Goal: Find specific page/section: Find specific page/section

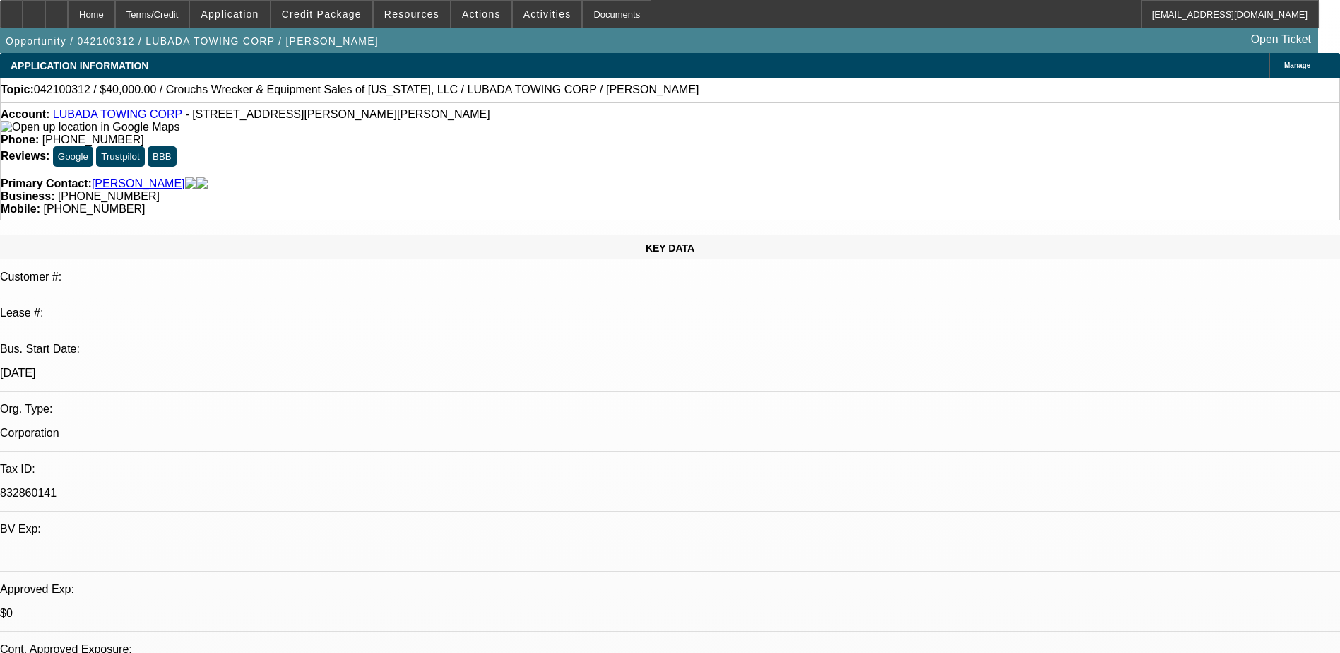
select select "0"
select select "2"
select select "0.1"
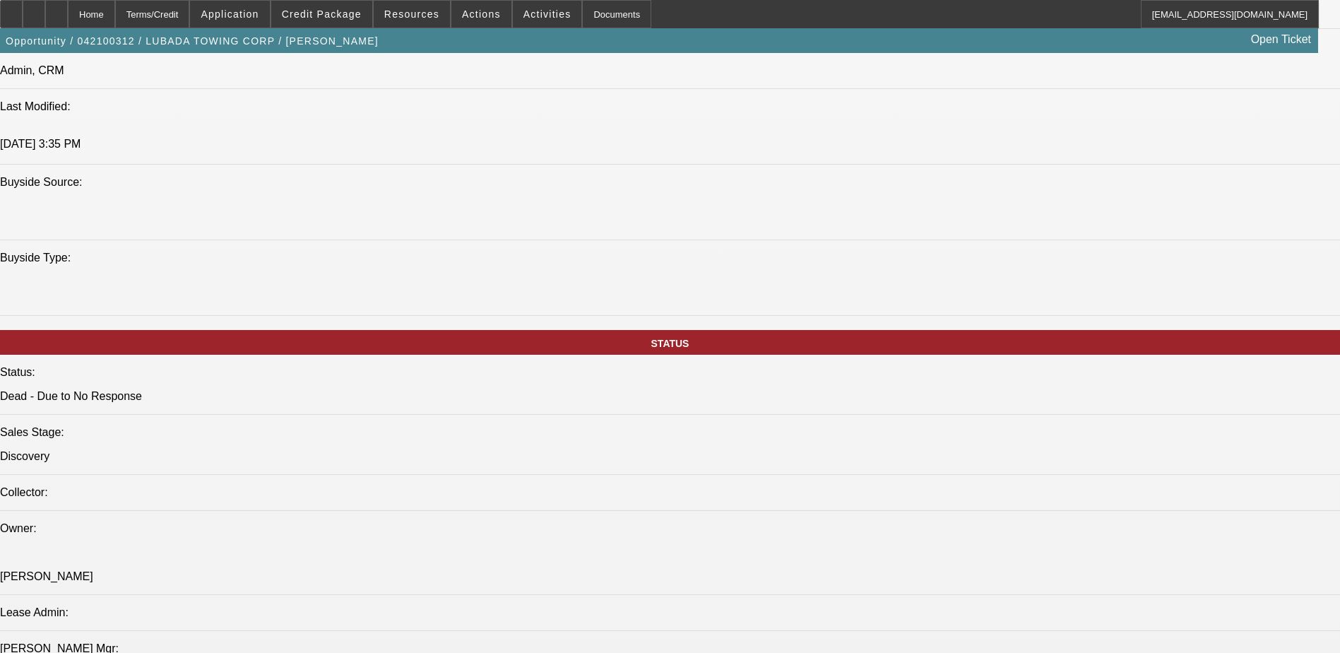
scroll to position [1271, 0]
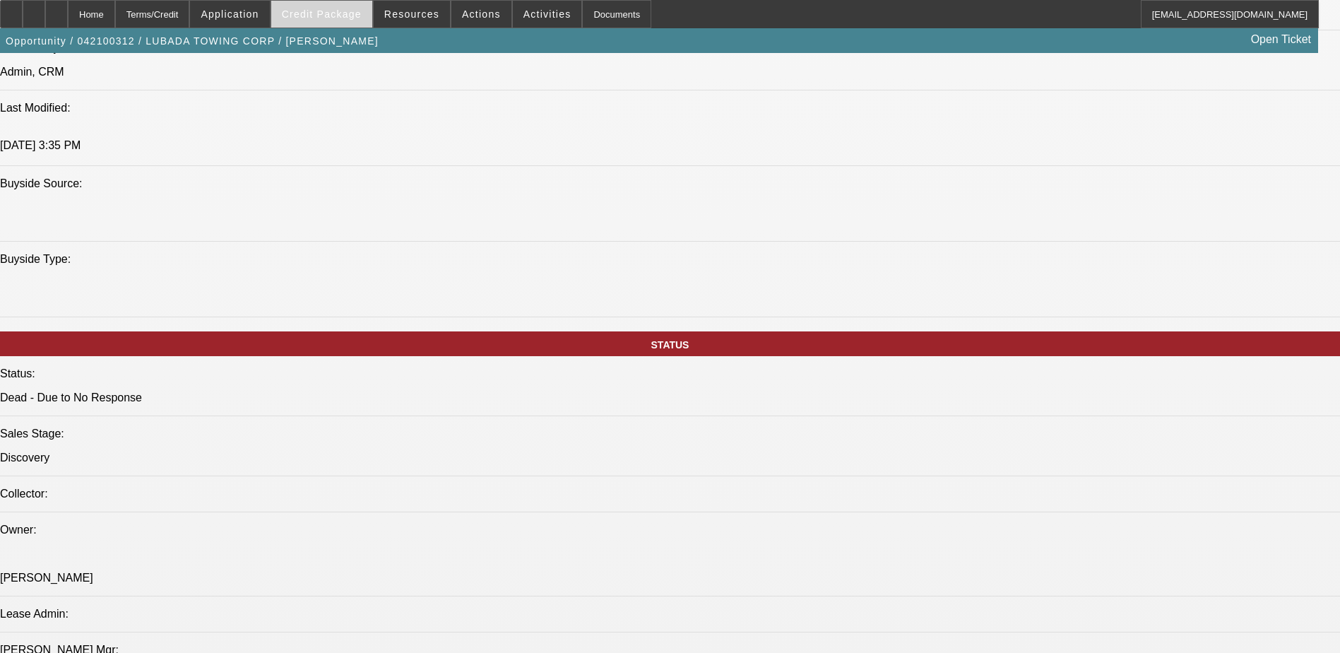
click at [335, 19] on span "Credit Package" at bounding box center [322, 13] width 80 height 11
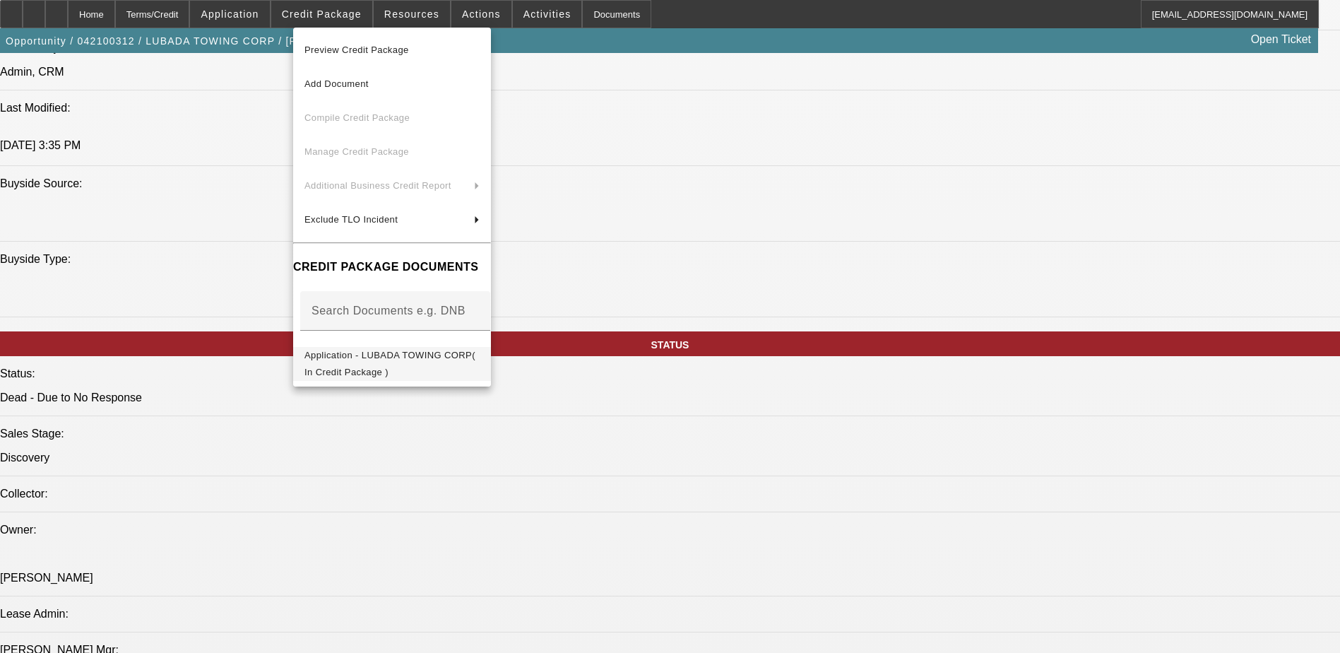
click at [434, 355] on span "Application - LUBADA TOWING CORP( In Credit Package )" at bounding box center [389, 364] width 171 height 28
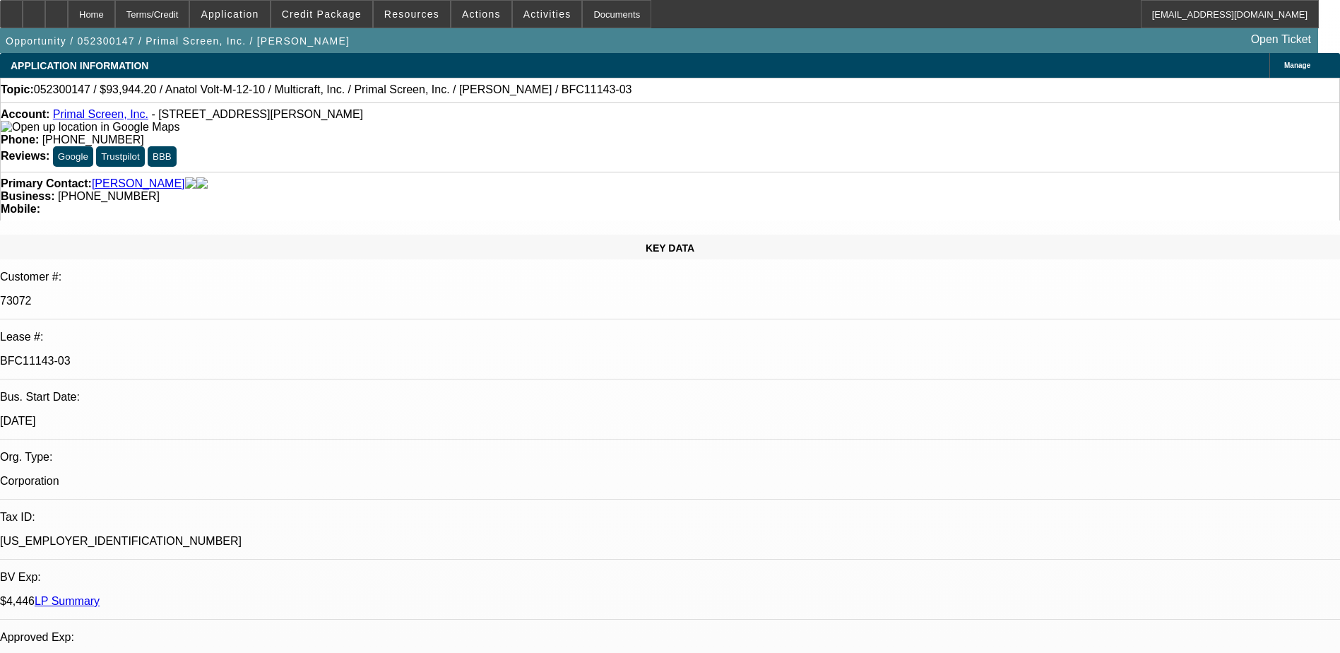
select select "0"
select select "0.1"
select select "0"
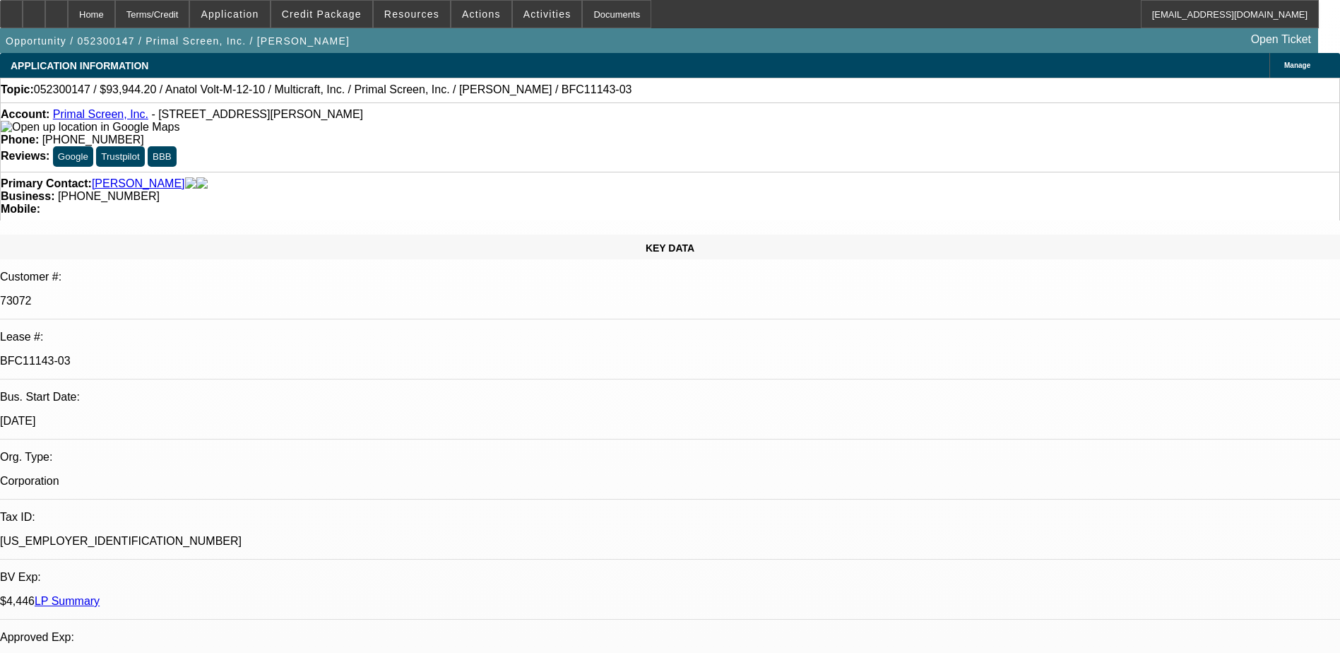
select select "0.1"
select select "0"
select select "0.1"
select select "0"
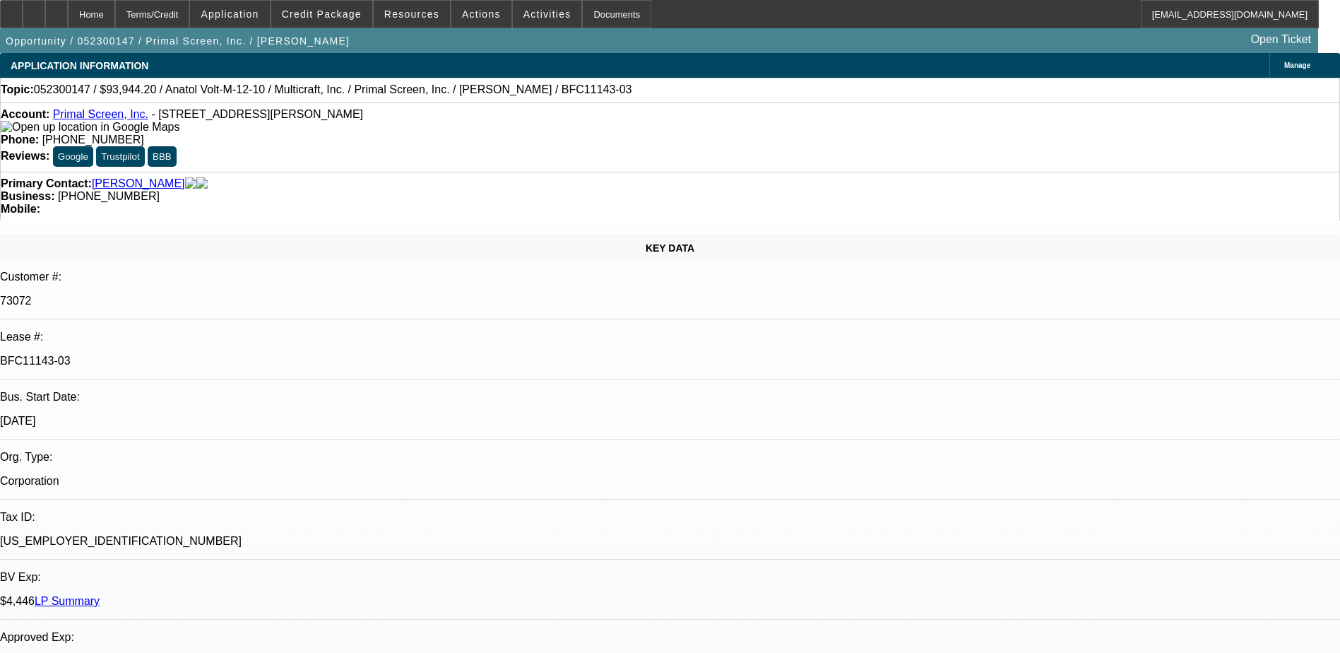
select select "0"
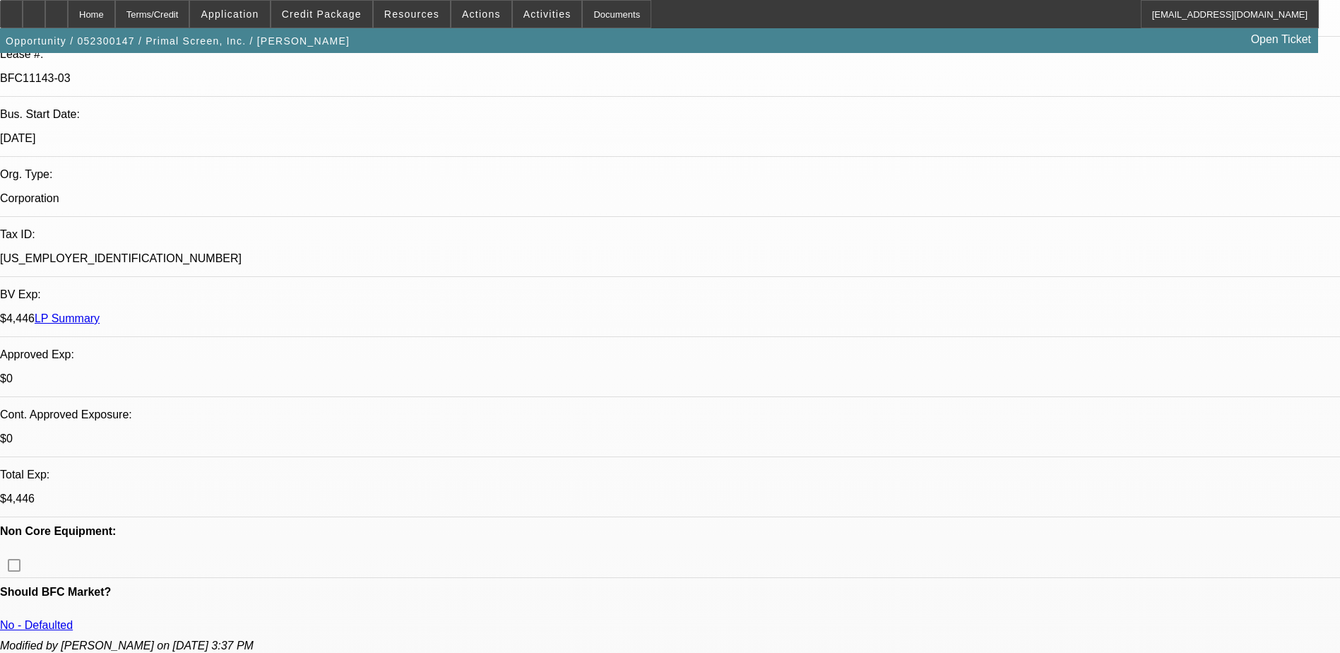
select select "1"
select select "2"
select select "4"
select select "1"
select select "2"
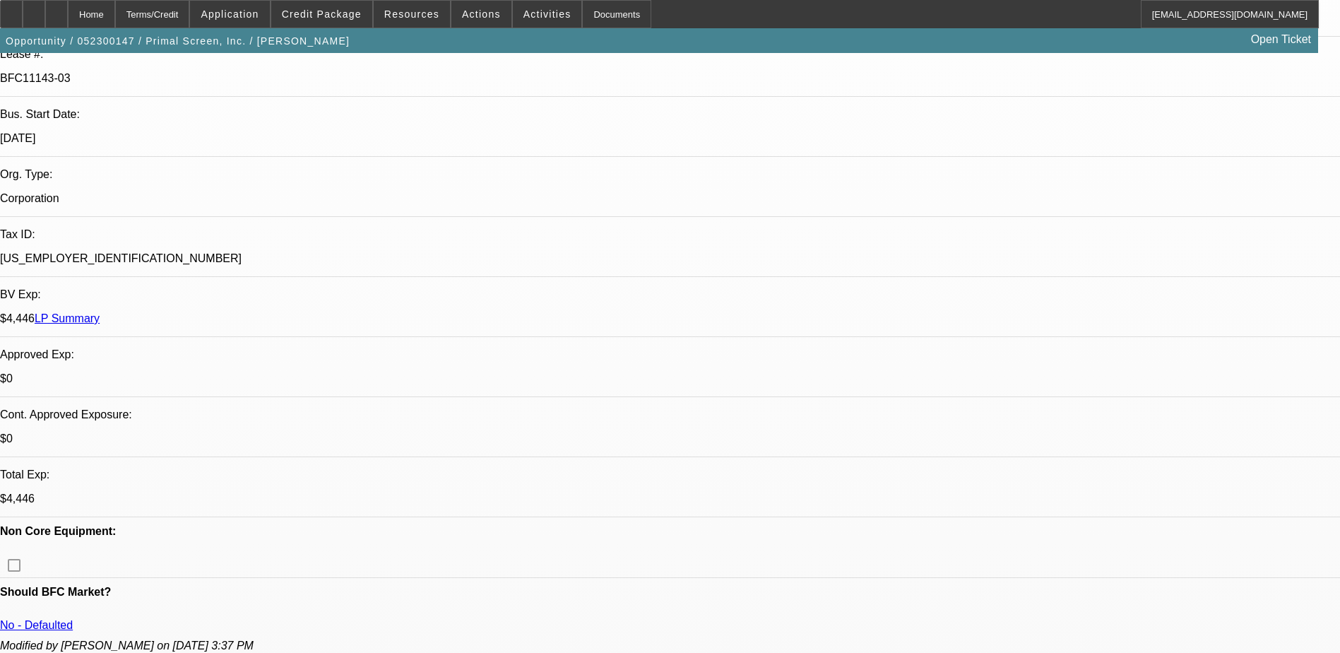
select select "4"
select select "1"
select select "2"
select select "4"
select select "1"
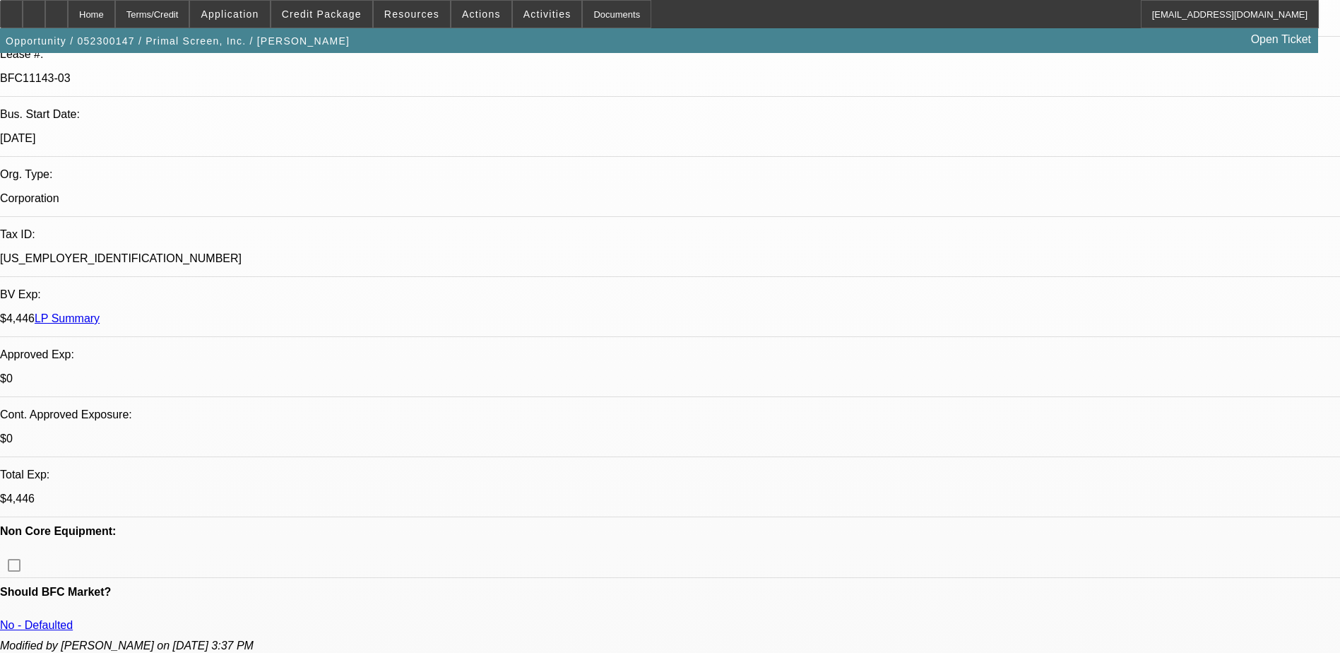
select select "1"
select select "2"
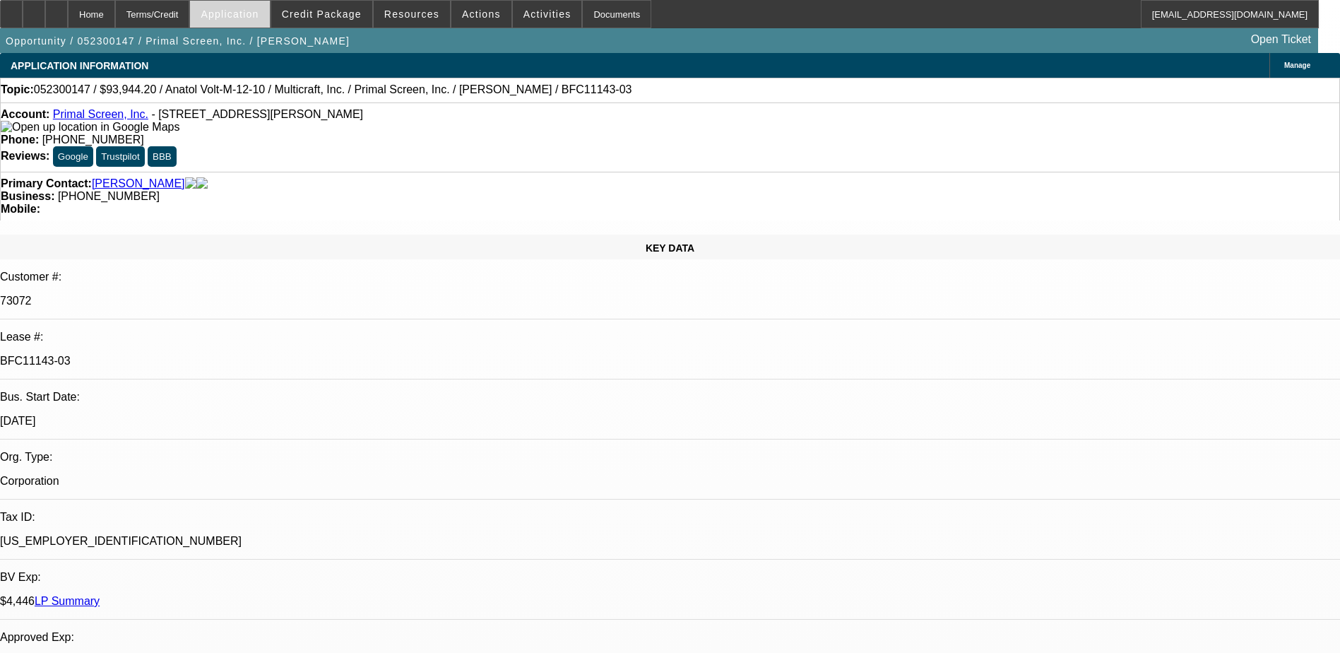
click at [258, 16] on span "Application" at bounding box center [230, 13] width 58 height 11
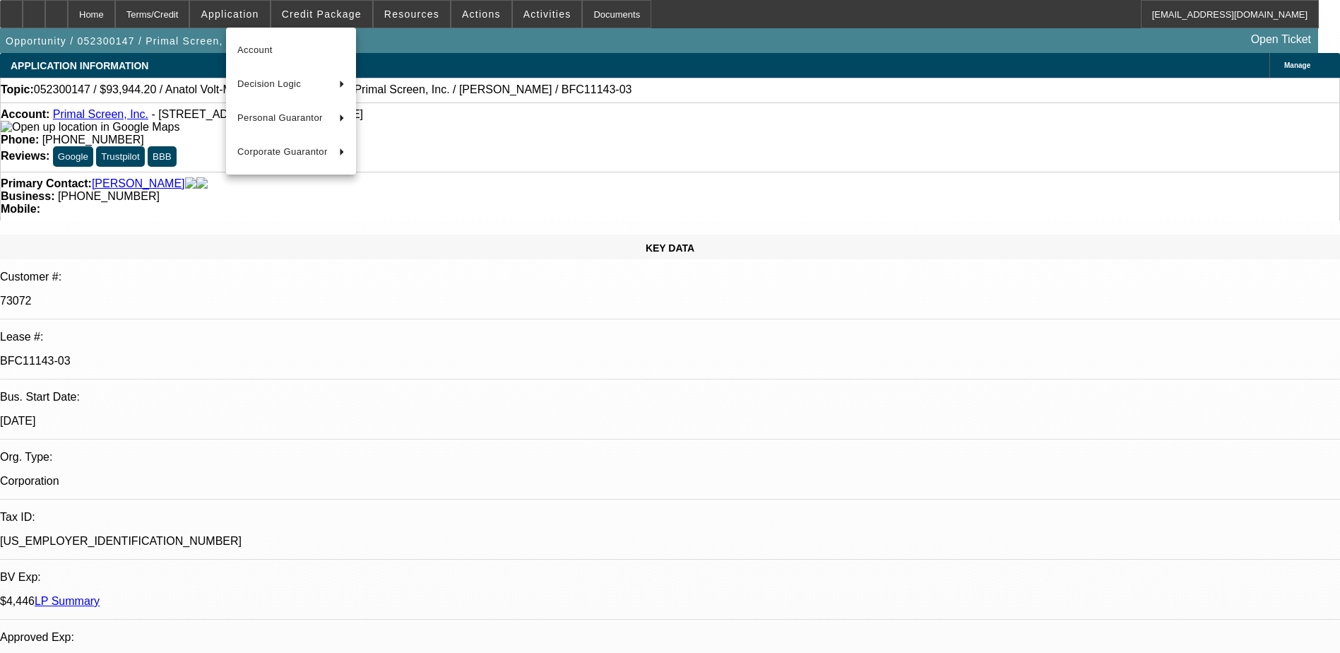
click at [345, 14] on div at bounding box center [670, 326] width 1340 height 653
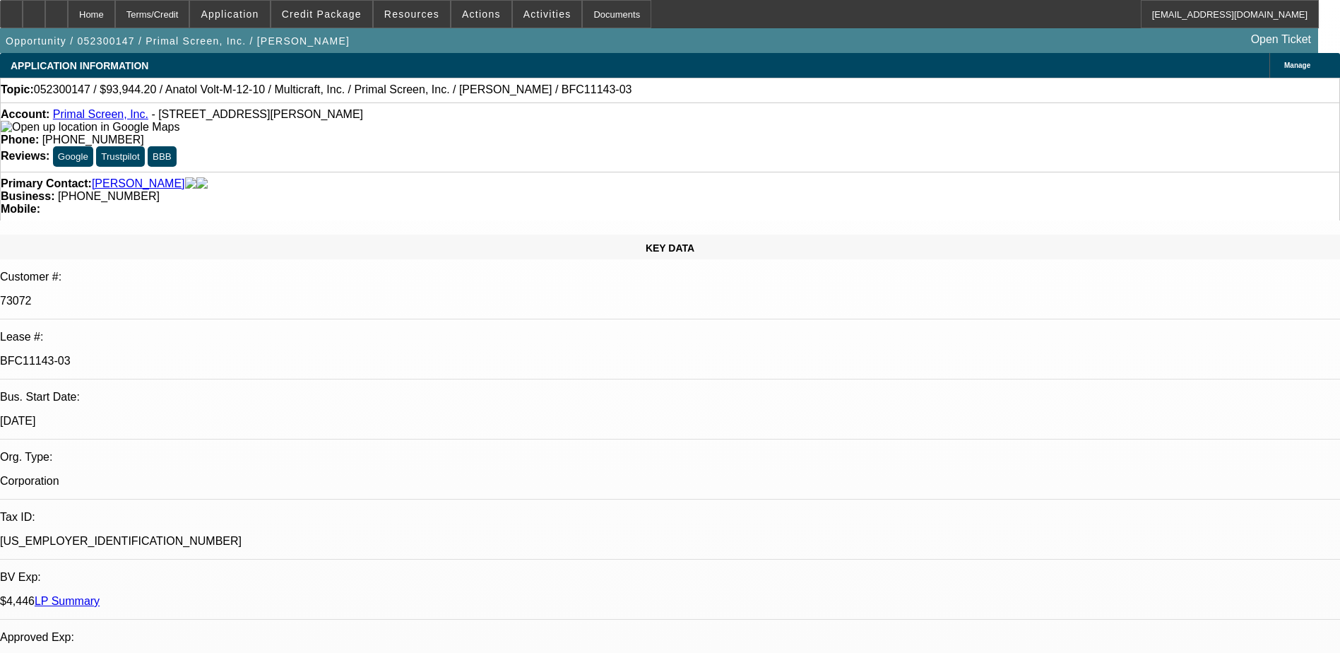
click at [345, 14] on span "Credit Package" at bounding box center [322, 13] width 80 height 11
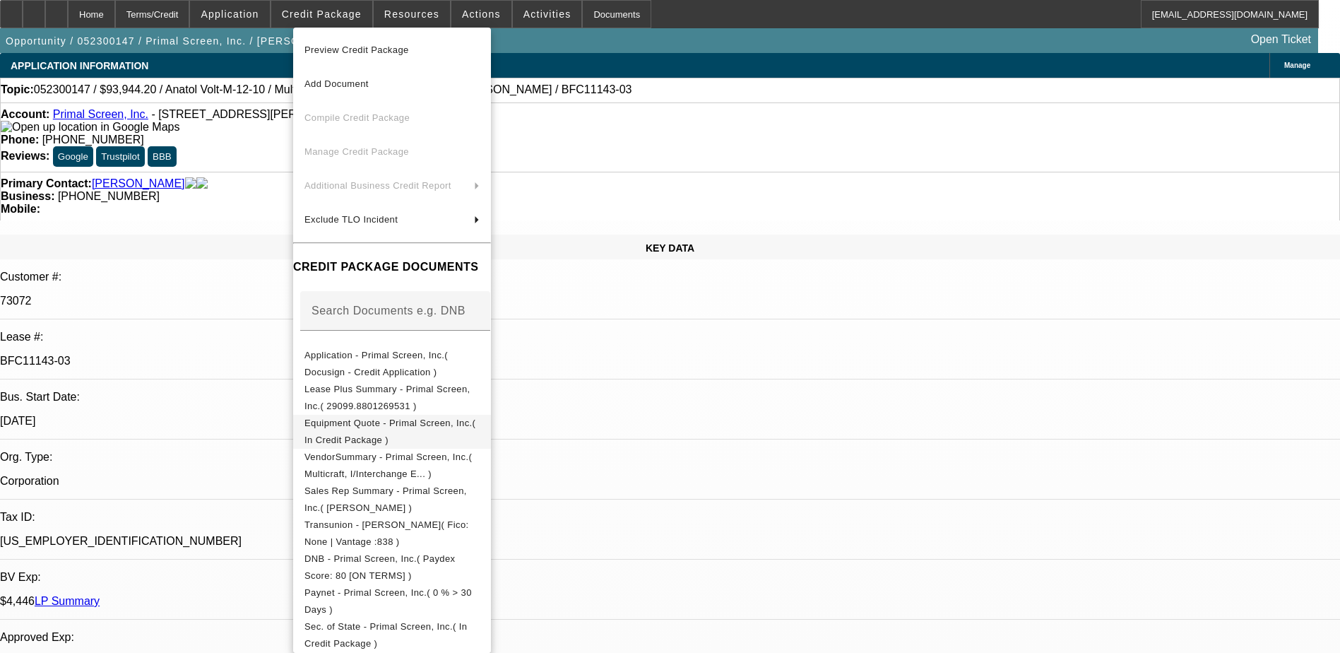
click at [467, 422] on span "Equipment Quote - Primal Screen, Inc.( In Credit Package )" at bounding box center [389, 431] width 171 height 28
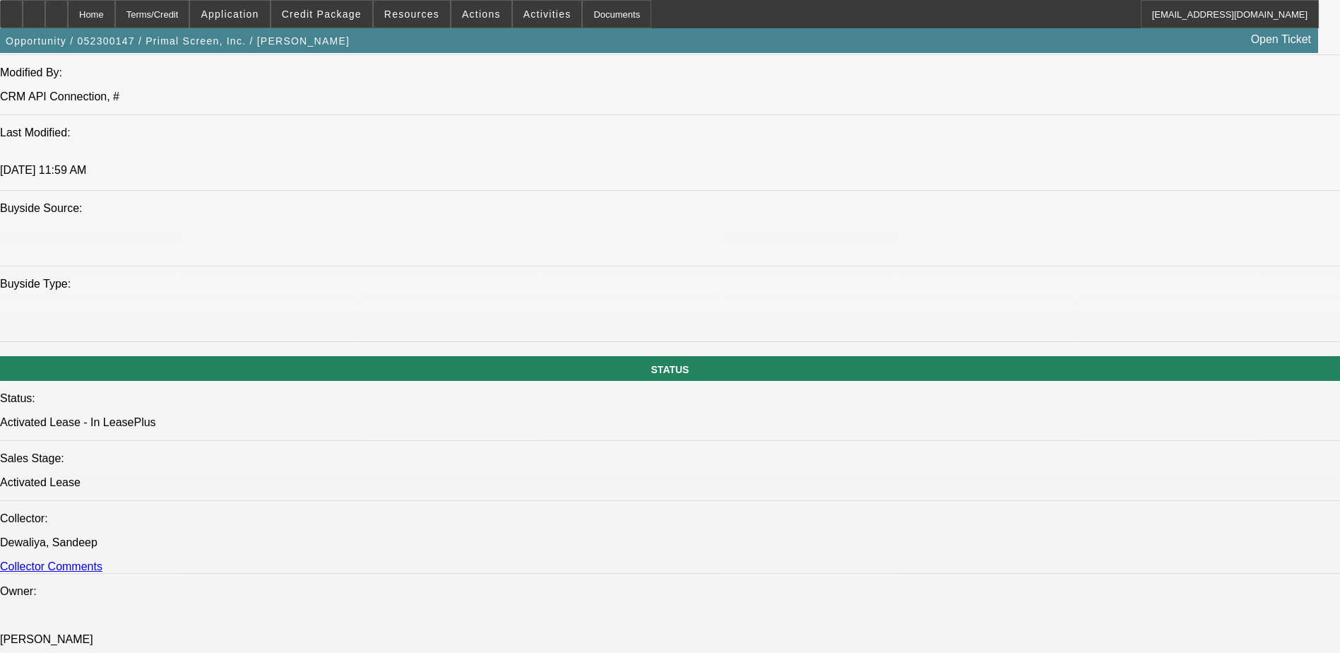
scroll to position [1271, 0]
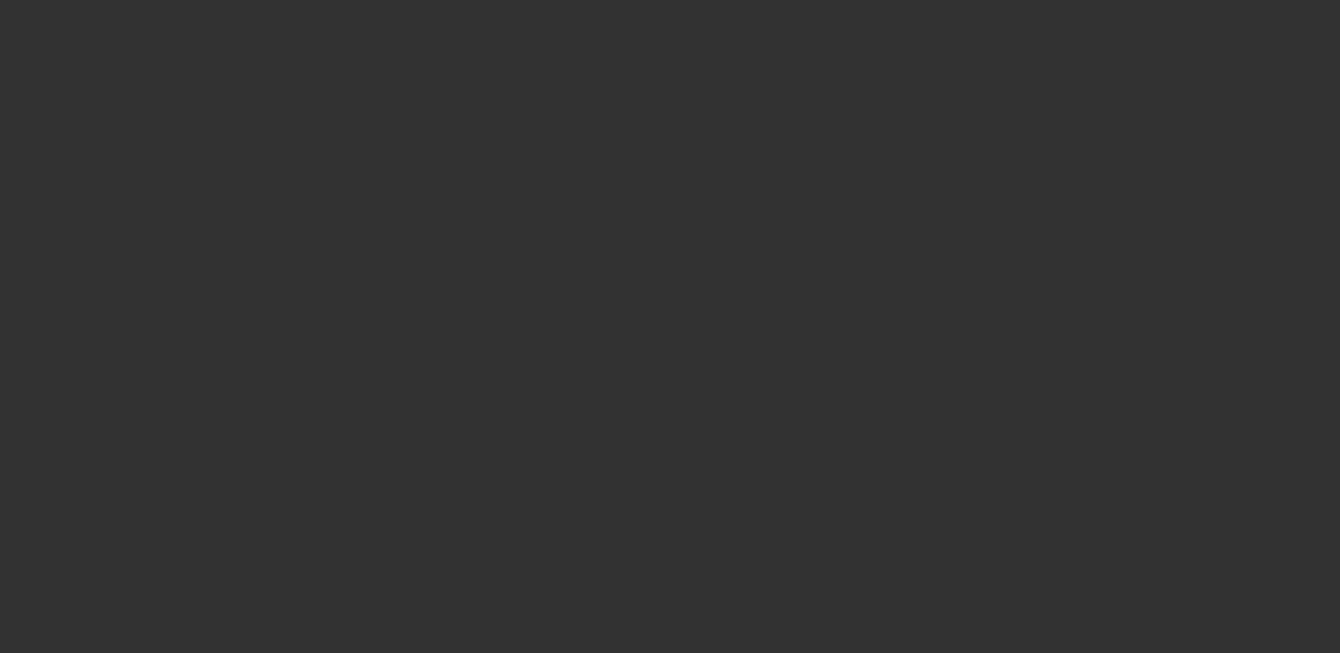
scroll to position [0, 0]
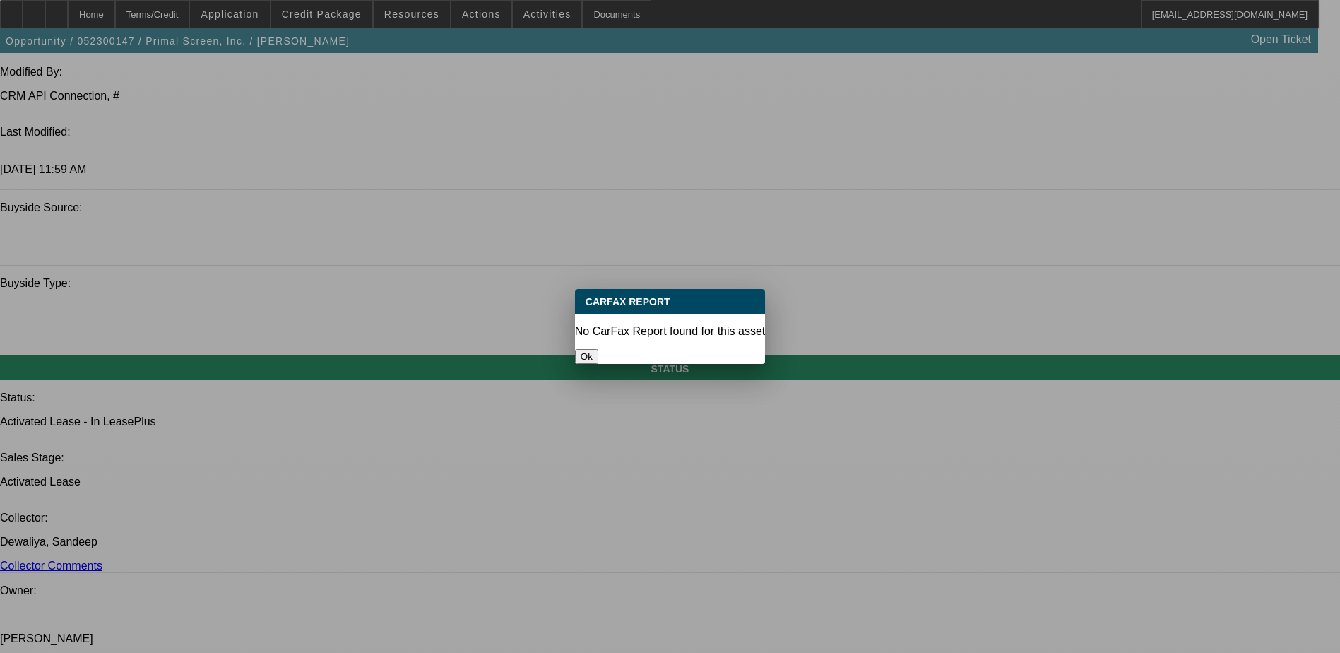
click at [598, 349] on button "Ok" at bounding box center [586, 356] width 23 height 15
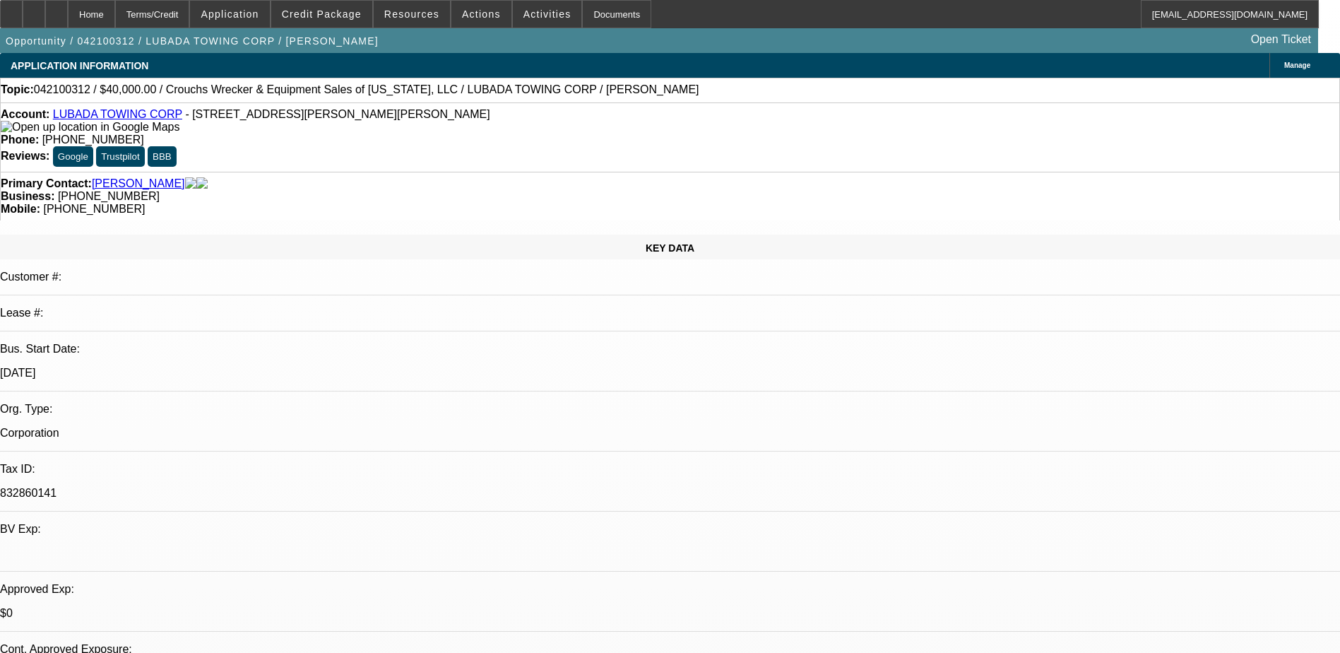
select select "0"
select select "2"
select select "0.1"
click at [348, 18] on span "Credit Package" at bounding box center [322, 13] width 80 height 11
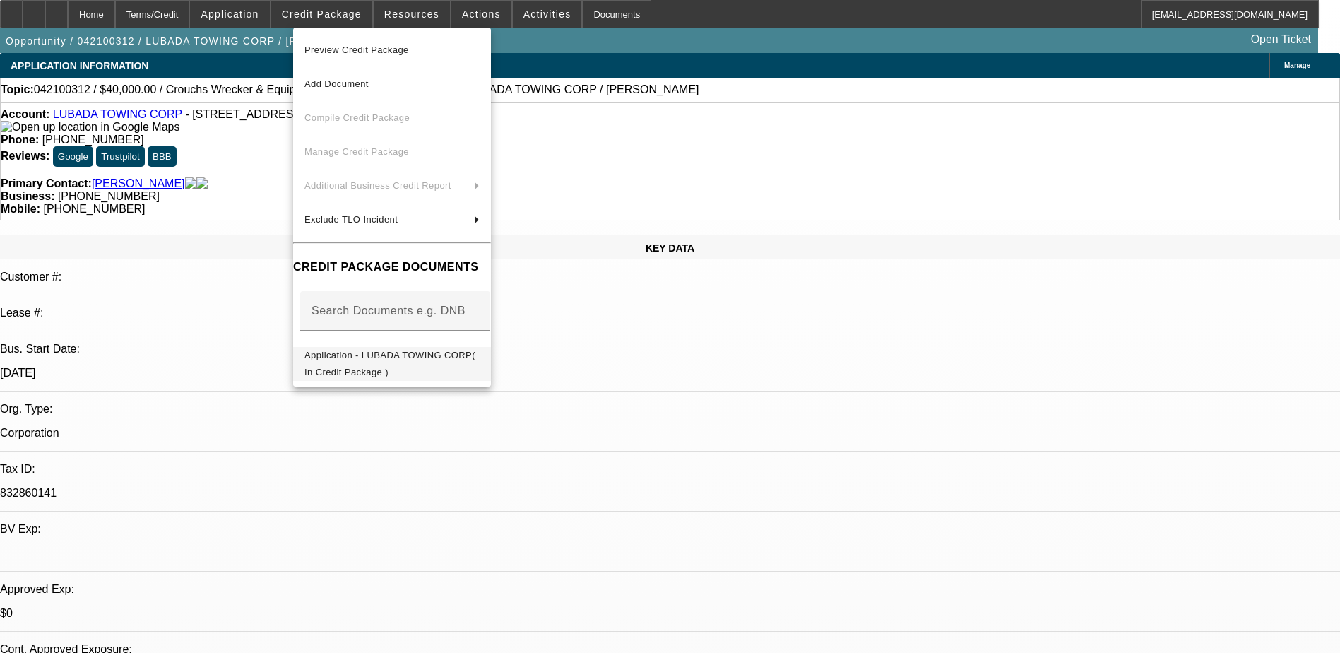
click at [419, 356] on span "Application - LUBADA TOWING CORP( In Credit Package )" at bounding box center [389, 364] width 171 height 28
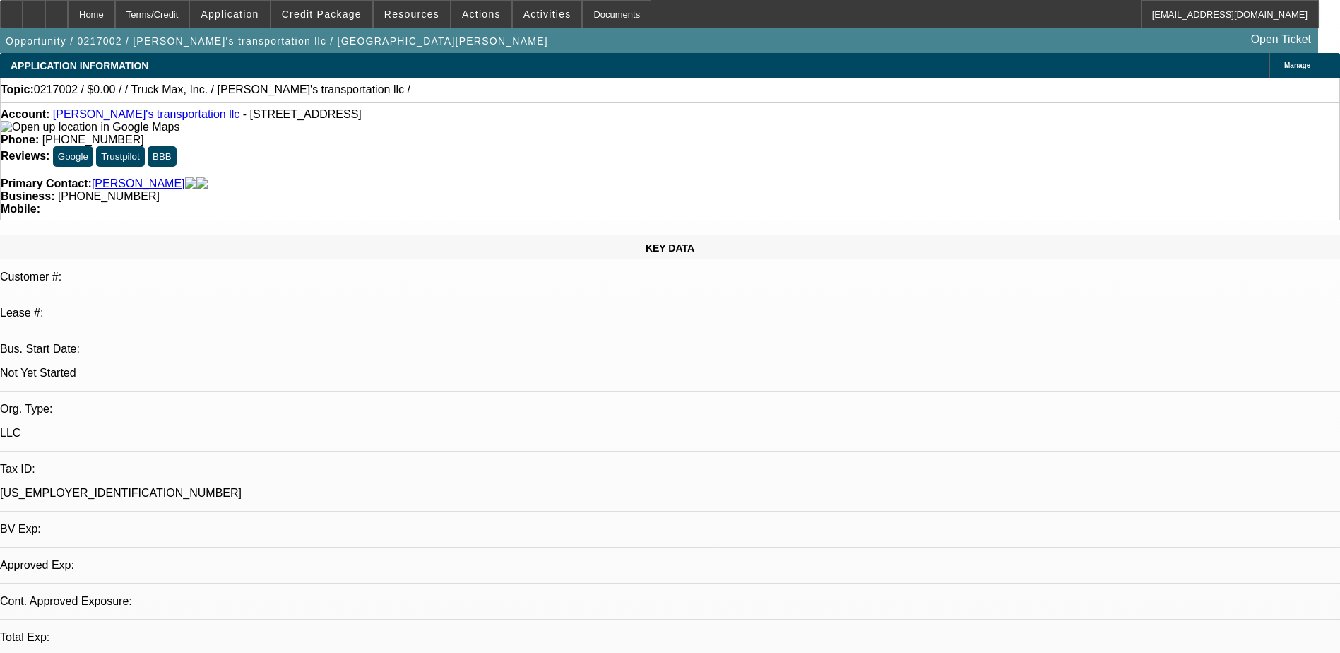
select select "0"
select select "2"
select select "0.1"
select select "1"
select select "2"
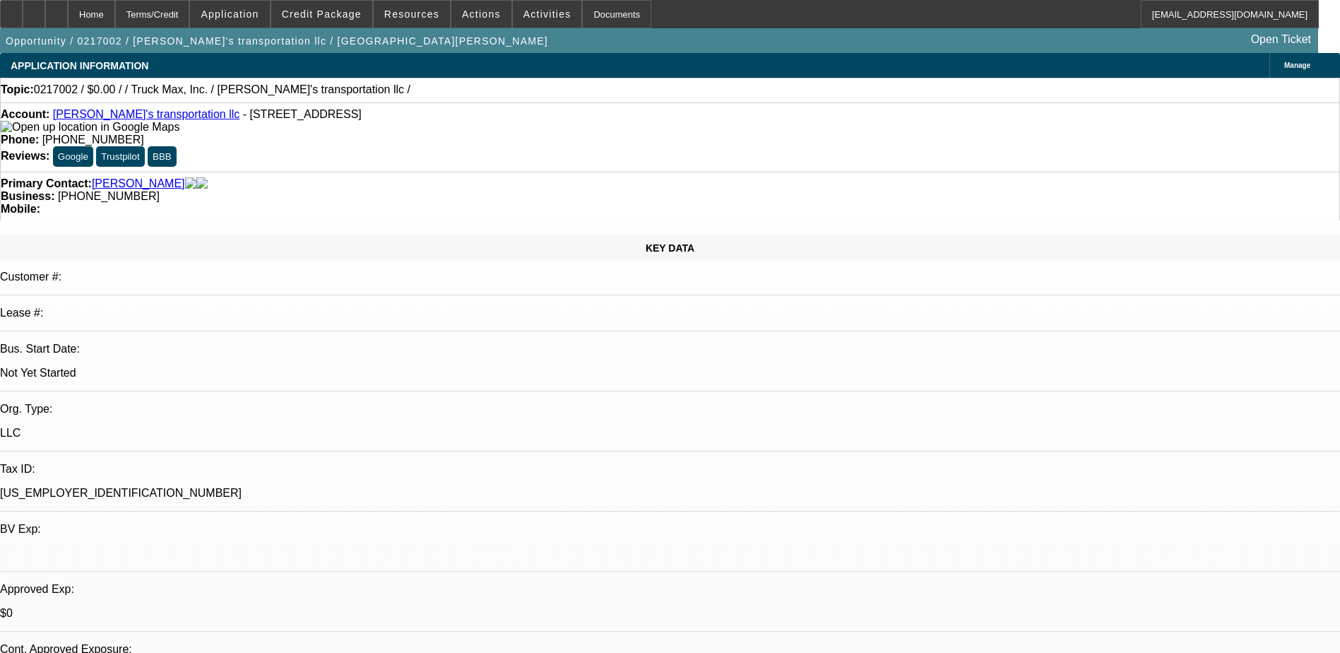
select select
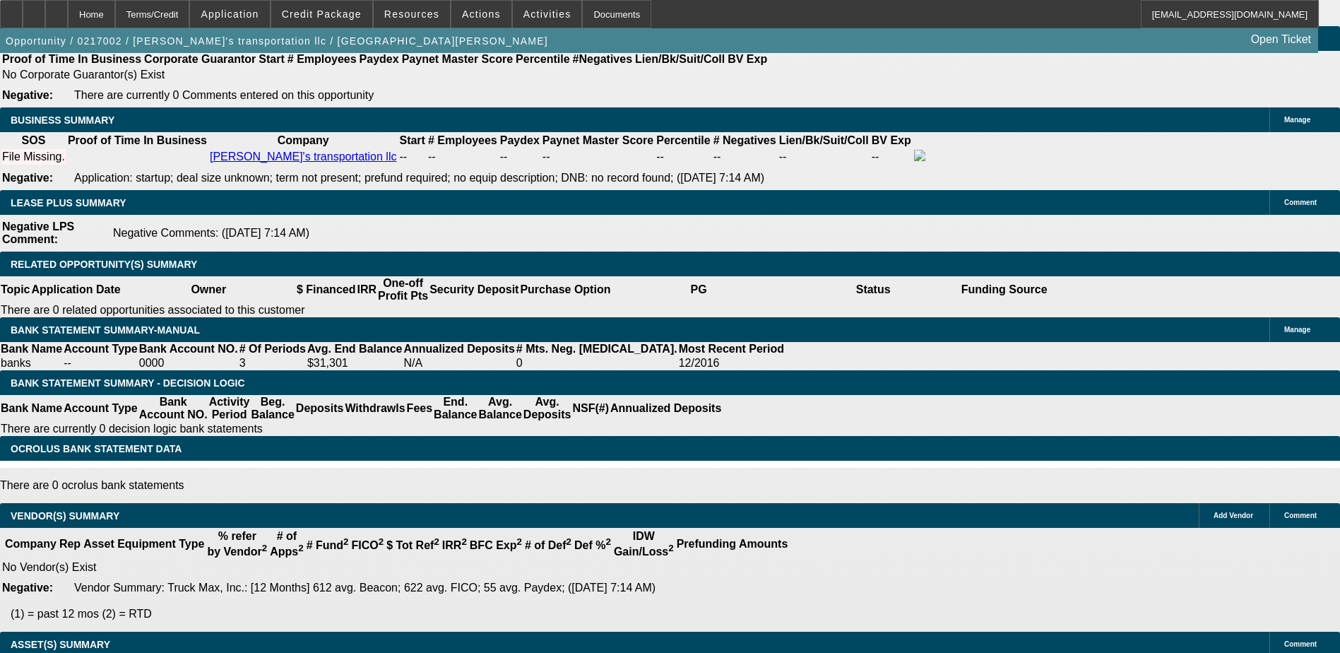
scroll to position [2189, 0]
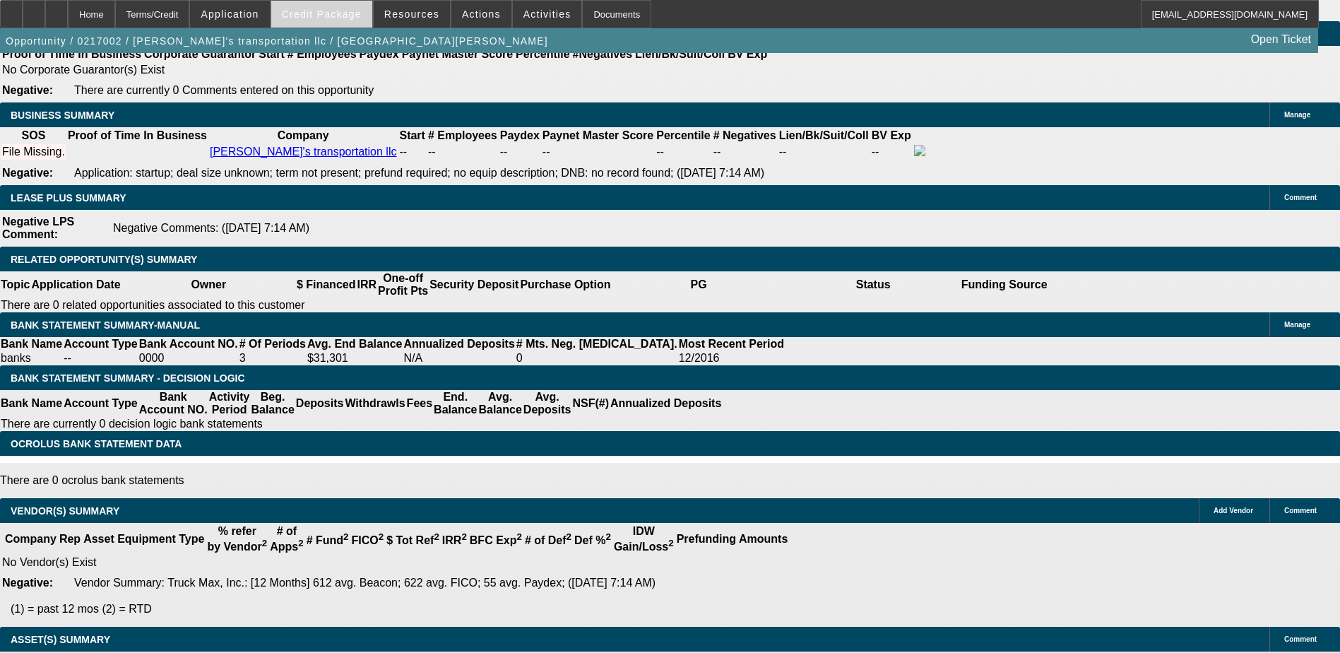
click at [354, 18] on span "Credit Package" at bounding box center [322, 13] width 80 height 11
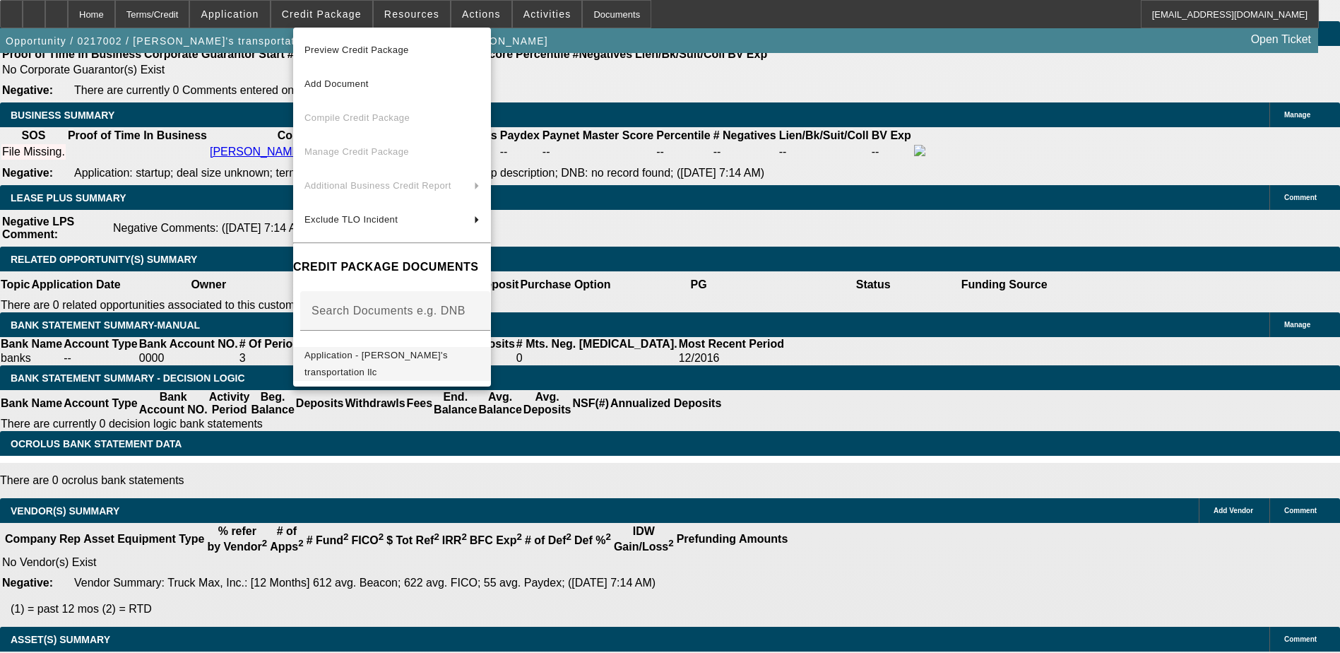
click at [414, 352] on span "Application - [PERSON_NAME]'s transportation llc" at bounding box center [391, 364] width 175 height 34
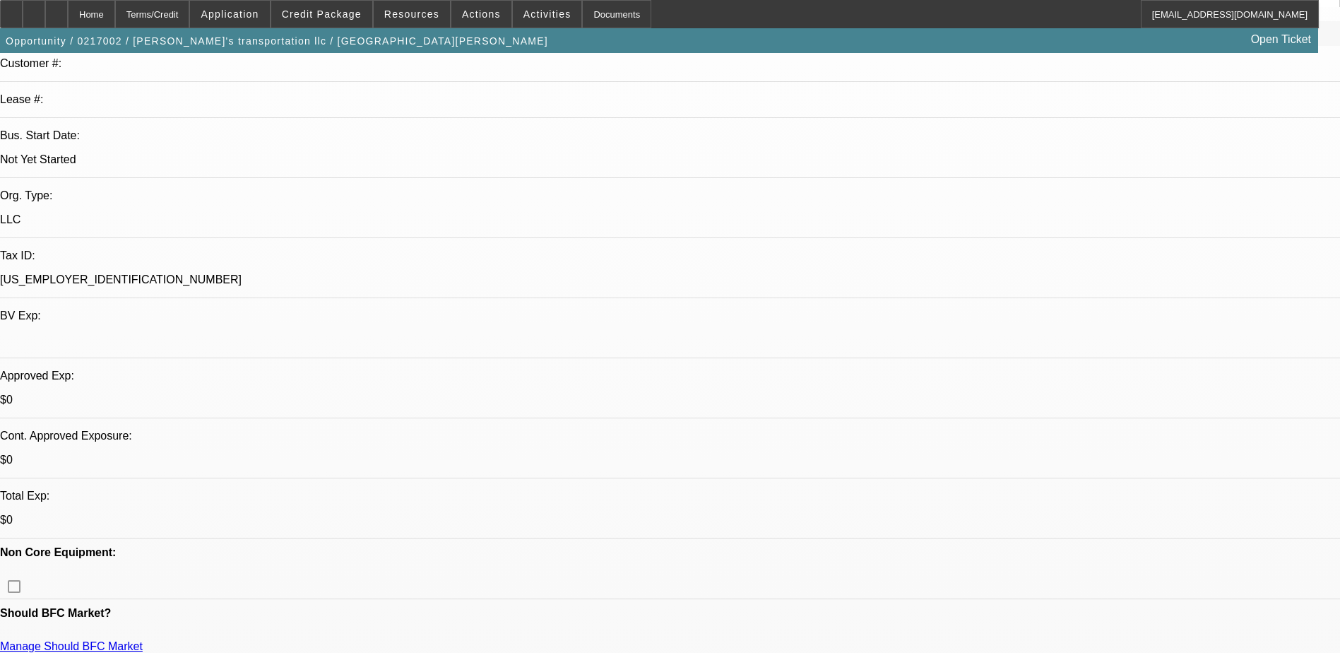
scroll to position [212, 0]
